Goal: Book appointment/travel/reservation

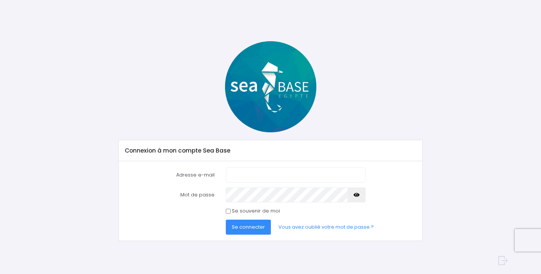
click at [353, 274] on com-1password-button at bounding box center [270, 274] width 541 height 0
type input "tristan@redseabase.com"
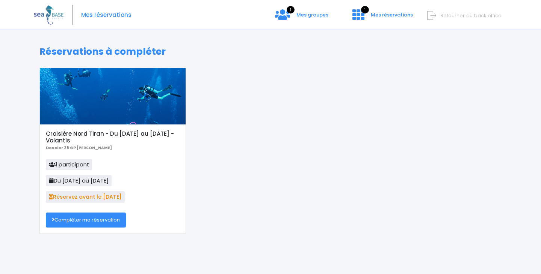
click at [89, 220] on link "Compléter ma réservation" at bounding box center [86, 220] width 80 height 15
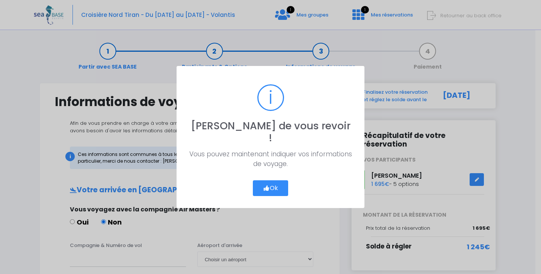
click at [265, 188] on icon "button" at bounding box center [266, 188] width 7 height 0
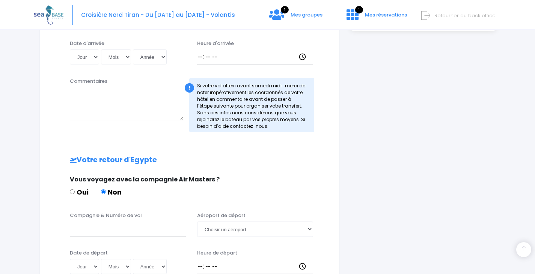
scroll to position [385, 0]
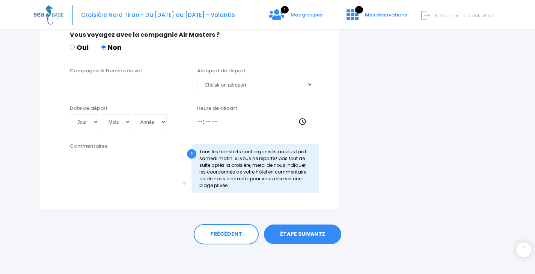
click at [323, 229] on link "ÉTAPE SUIVANTE" at bounding box center [302, 235] width 77 height 20
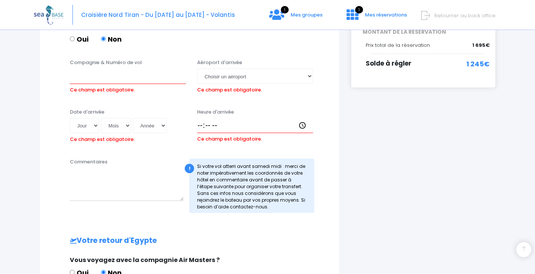
scroll to position [177, 0]
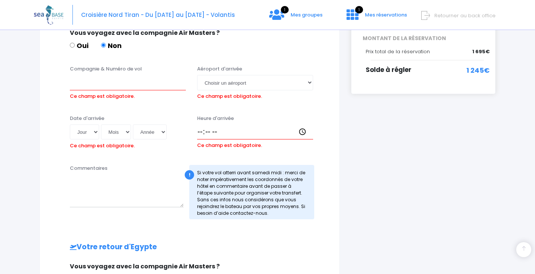
click at [72, 44] on input "Oui" at bounding box center [72, 45] width 5 height 5
radio input "true"
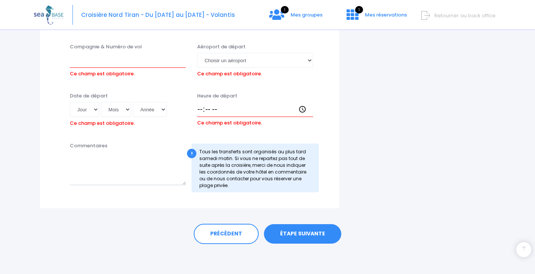
scroll to position [26, 0]
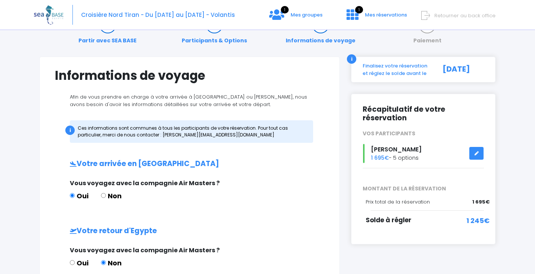
click at [70, 263] on input "Oui" at bounding box center [72, 263] width 5 height 5
radio input "true"
click at [70, 263] on input "Oui" at bounding box center [72, 263] width 5 height 5
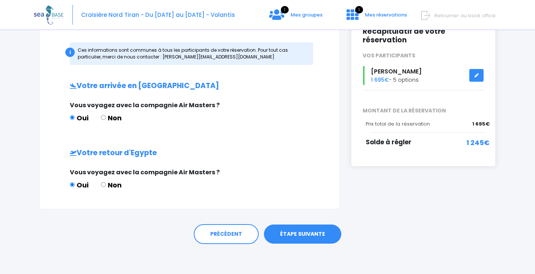
click at [324, 238] on link "ÉTAPE SUIVANTE" at bounding box center [302, 235] width 77 height 20
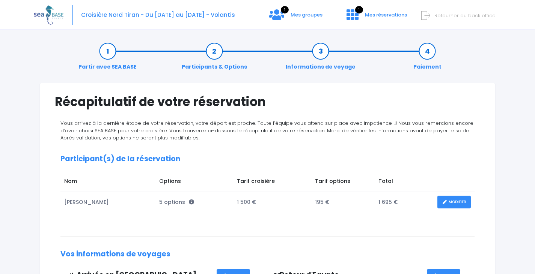
scroll to position [219, 0]
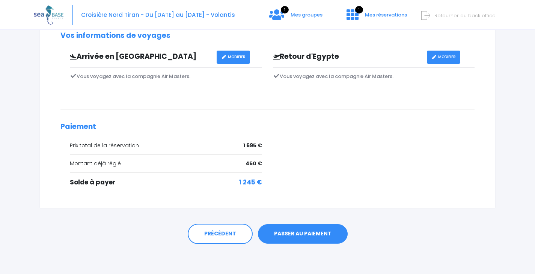
click at [303, 230] on link "PASSER AU PAIEMENT" at bounding box center [303, 234] width 90 height 20
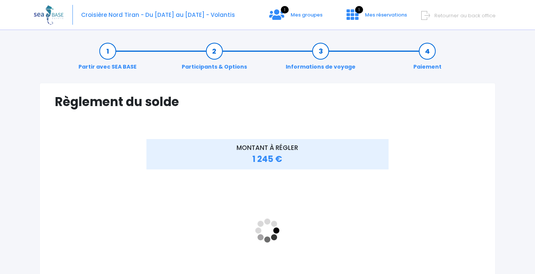
click at [460, 15] on span "Retourner au back office" at bounding box center [464, 15] width 61 height 7
